Goal: Information Seeking & Learning: Learn about a topic

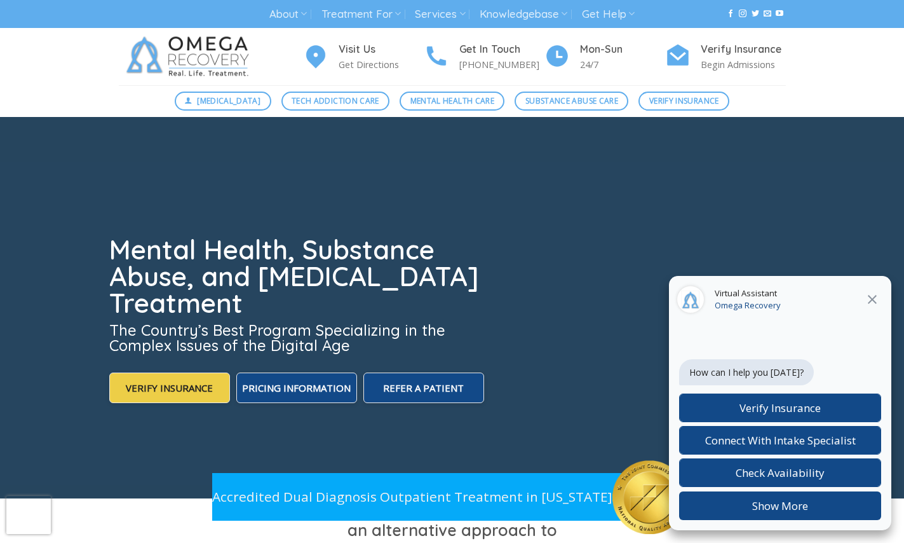
click at [868, 299] on icon at bounding box center [872, 299] width 15 height 15
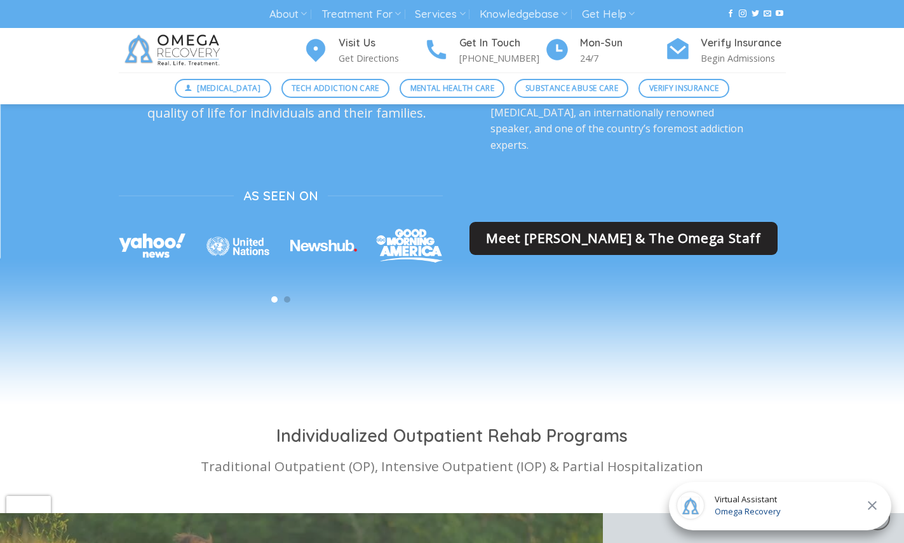
scroll to position [3366, 0]
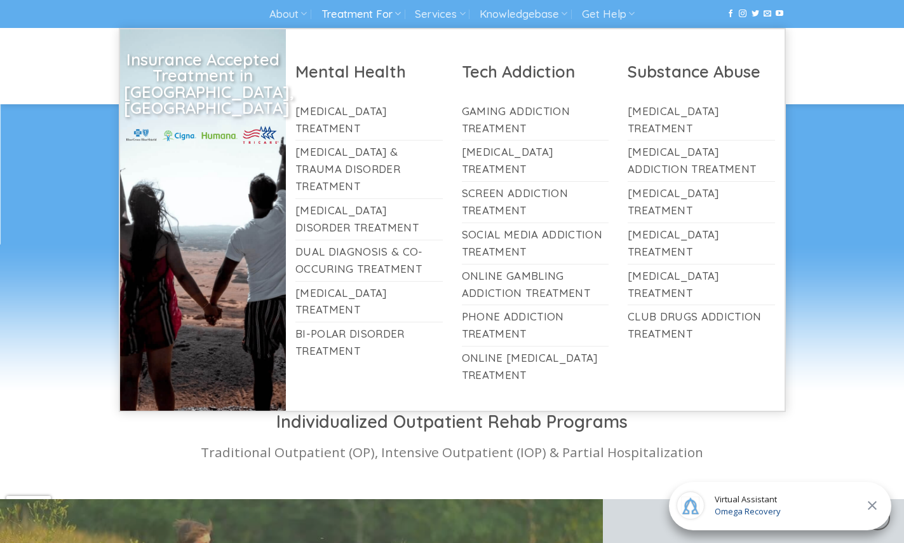
click at [370, 9] on link "Treatment For" at bounding box center [361, 15] width 79 height 24
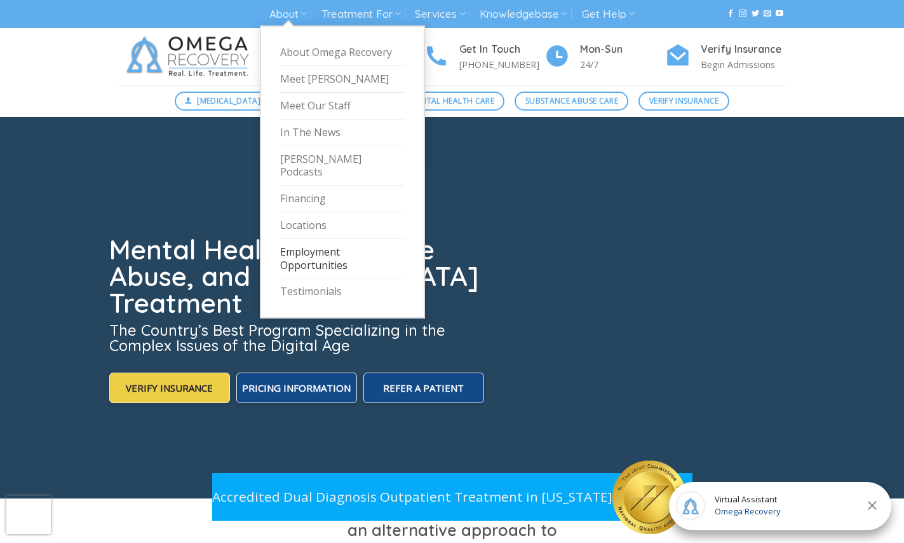
click at [308, 239] on link "Employment Opportunities" at bounding box center [342, 259] width 125 height 40
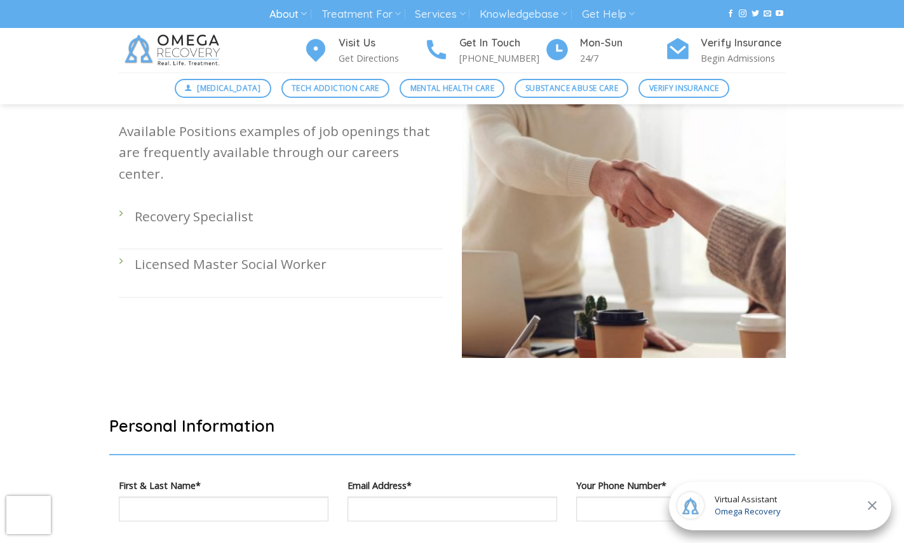
scroll to position [433, 0]
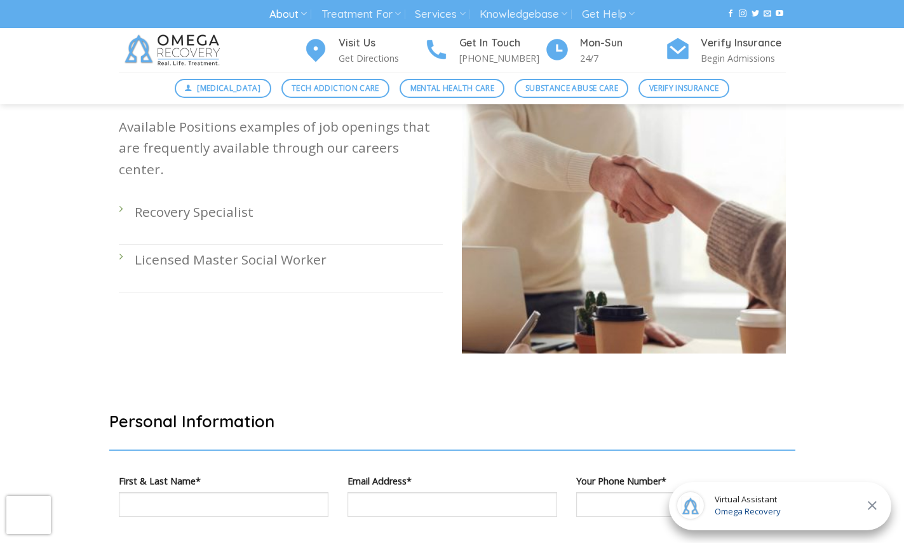
click at [121, 245] on li "Licensed Master Social Worker" at bounding box center [281, 269] width 324 height 48
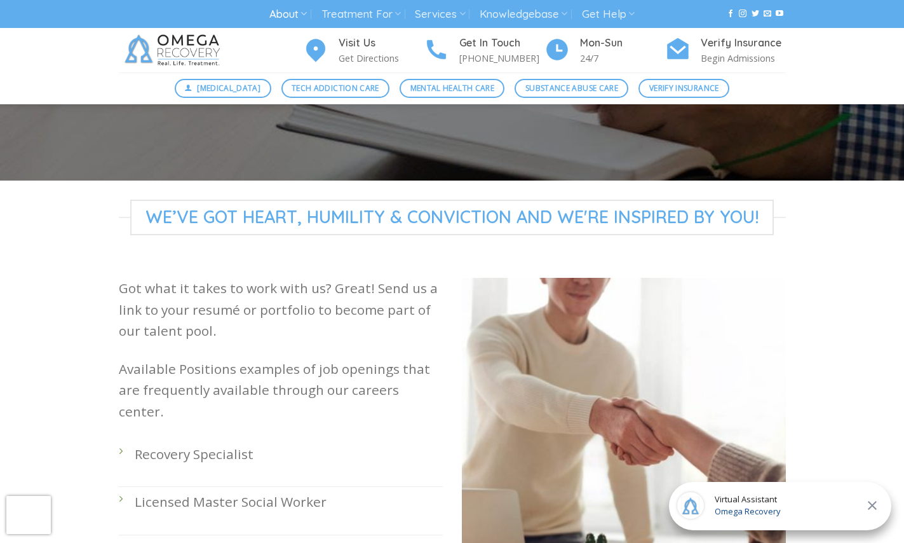
scroll to position [186, 0]
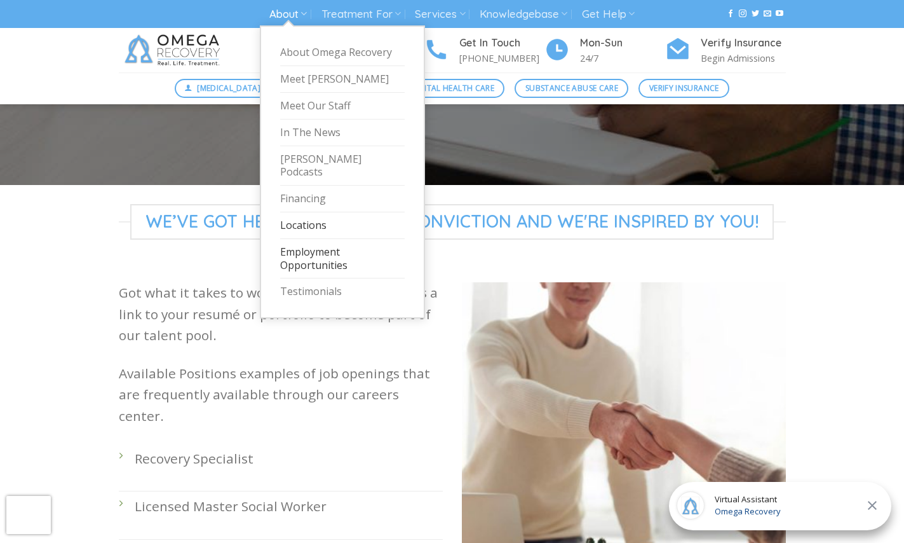
click at [294, 212] on link "Locations" at bounding box center [342, 225] width 125 height 27
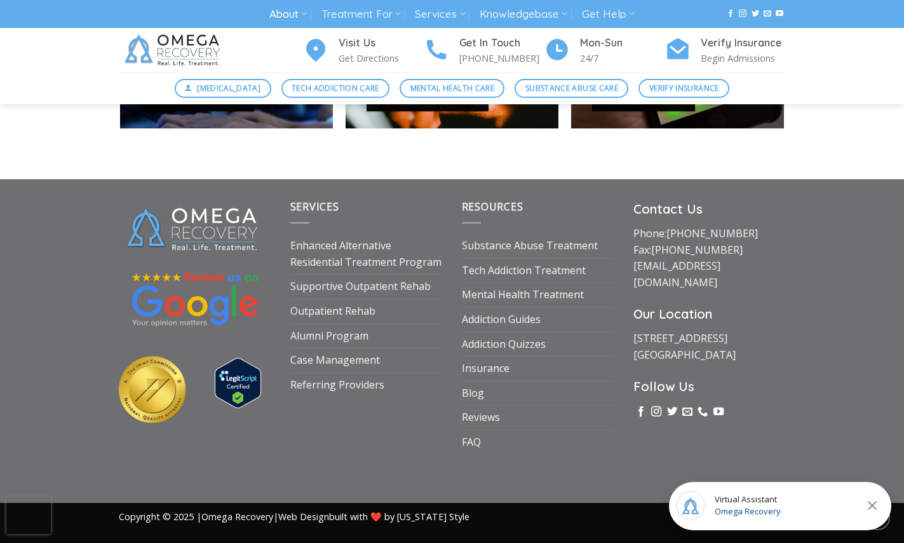
scroll to position [1212, 0]
click at [472, 442] on link "FAQ" at bounding box center [471, 442] width 19 height 24
